Goal: Information Seeking & Learning: Learn about a topic

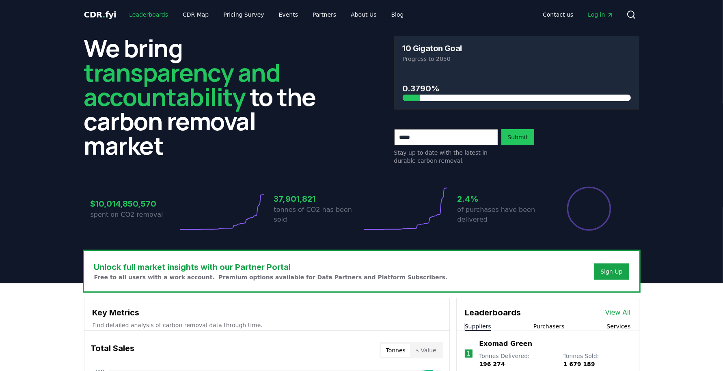
click at [150, 13] on link "Leaderboards" at bounding box center [149, 14] width 52 height 15
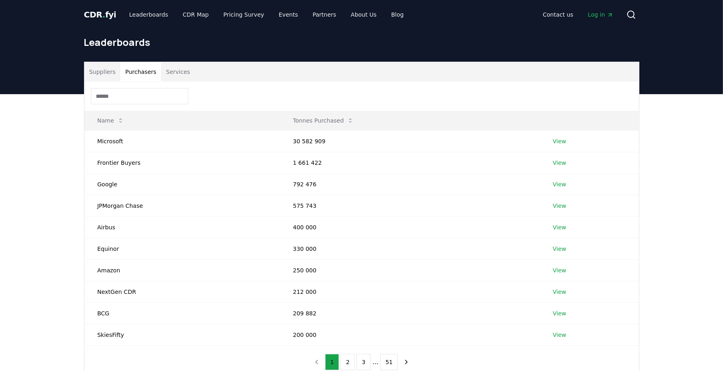
click at [138, 75] on button "Purchasers" at bounding box center [140, 71] width 41 height 19
click at [139, 93] on input at bounding box center [139, 96] width 97 height 16
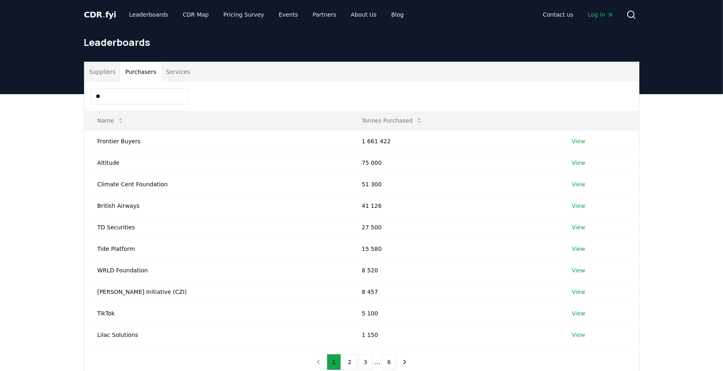
type input "*"
